Goal: Find specific page/section: Find specific page/section

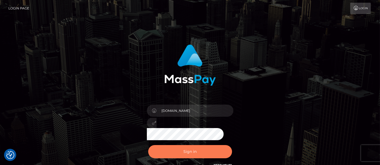
click at [204, 155] on button "Sign in" at bounding box center [190, 151] width 84 height 13
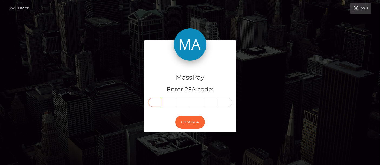
click at [157, 100] on input "text" at bounding box center [155, 102] width 14 height 9
type input "9"
type input "2"
type input "3"
type input "7"
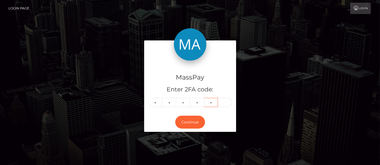
type input "7"
type input "5"
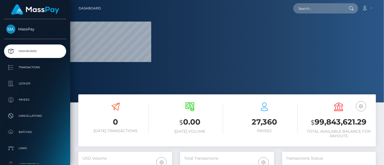
scroll to position [96, 94]
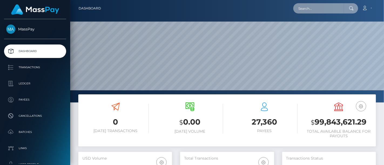
click at [313, 8] on input "text" at bounding box center [318, 8] width 51 height 10
paste input "[EMAIL_ADDRESS][DOMAIN_NAME]"
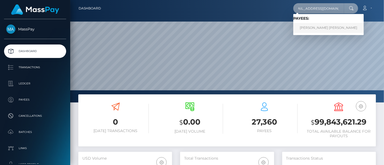
type input "[EMAIL_ADDRESS][DOMAIN_NAME]"
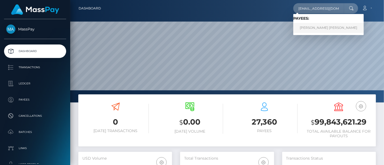
click at [327, 29] on link "WARREN LEE HASKINS" at bounding box center [328, 28] width 70 height 10
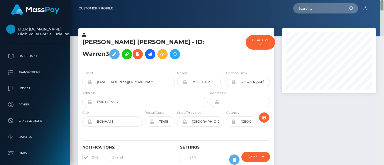
drag, startPoint x: 382, startPoint y: 67, endPoint x: 372, endPoint y: -10, distance: 78.1
click at [372, 0] on html "DBA: [DOMAIN_NAME] High Rollers of St Lucie Inc Dashboard Transactions Ledger P…" at bounding box center [192, 82] width 384 height 165
click at [327, 107] on div at bounding box center [329, 101] width 102 height 147
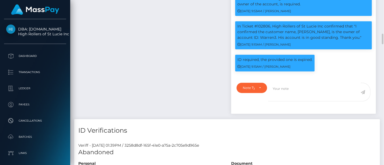
scroll to position [65, 94]
